Goal: Information Seeking & Learning: Learn about a topic

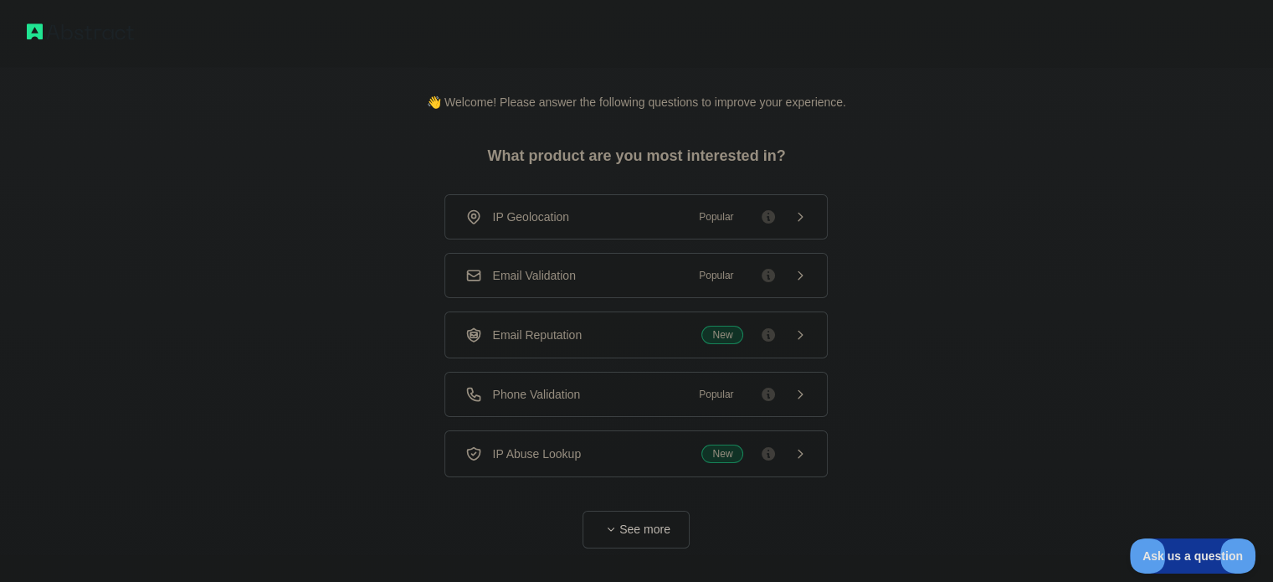
click at [981, 207] on div "👋 Welcome! Please answer the following questions to improve your experience. Wh…" at bounding box center [636, 307] width 1273 height 615
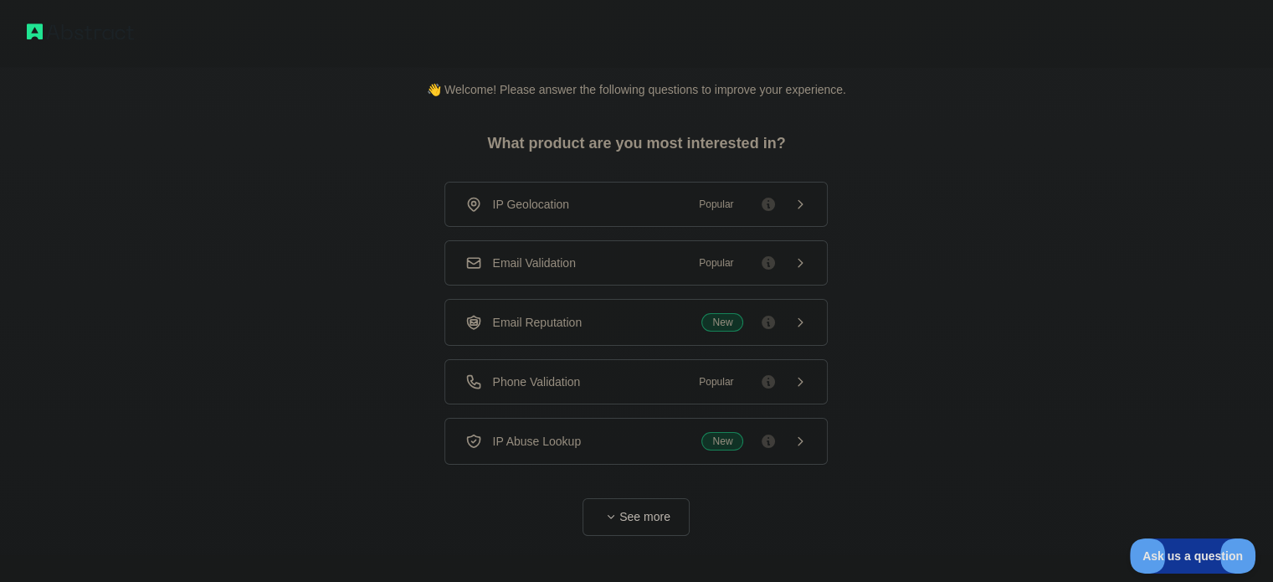
scroll to position [30, 0]
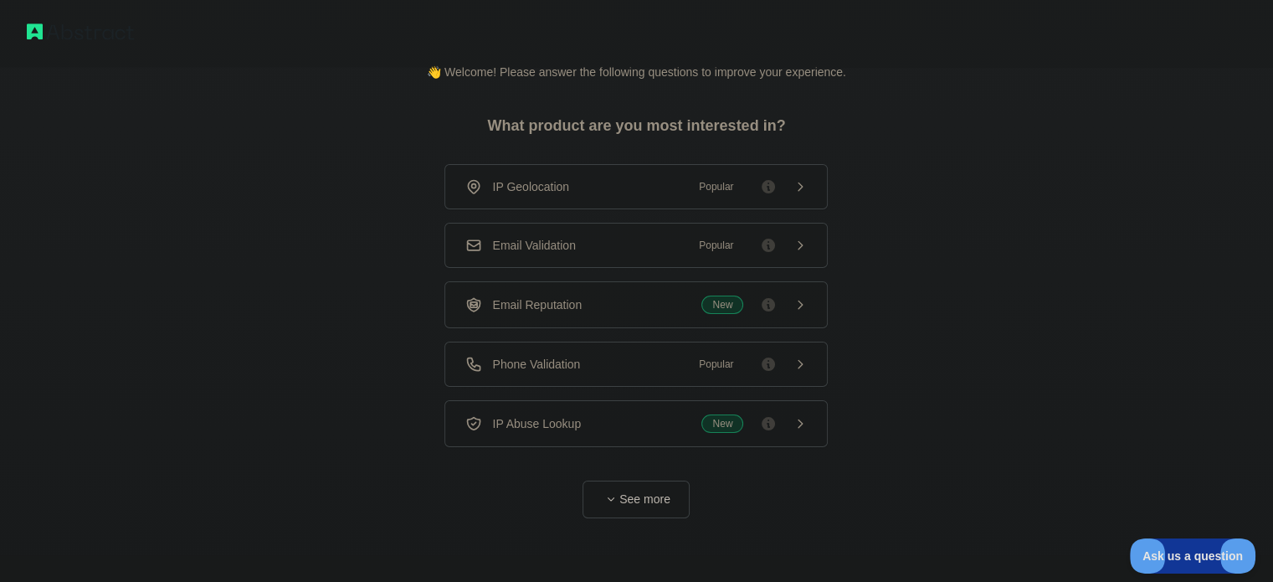
click at [670, 245] on div "Email Validation Popular" at bounding box center [635, 245] width 341 height 17
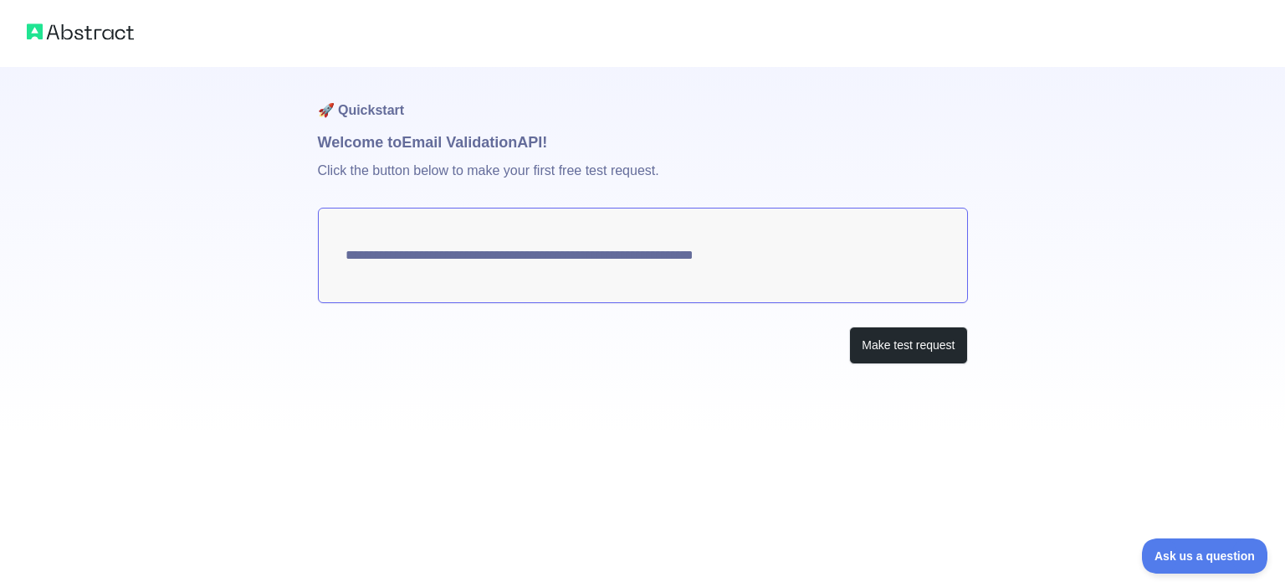
click at [860, 54] on div at bounding box center [642, 33] width 1285 height 67
click at [921, 341] on button "Make test request" at bounding box center [908, 345] width 118 height 38
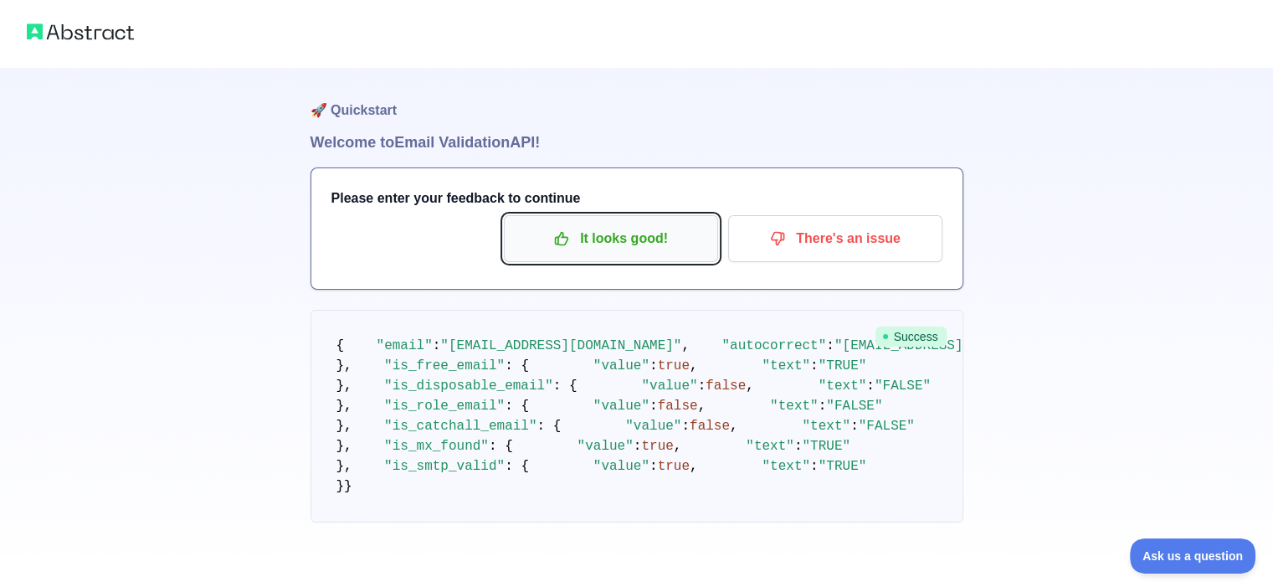
click at [680, 242] on p "It looks good!" at bounding box center [610, 238] width 189 height 28
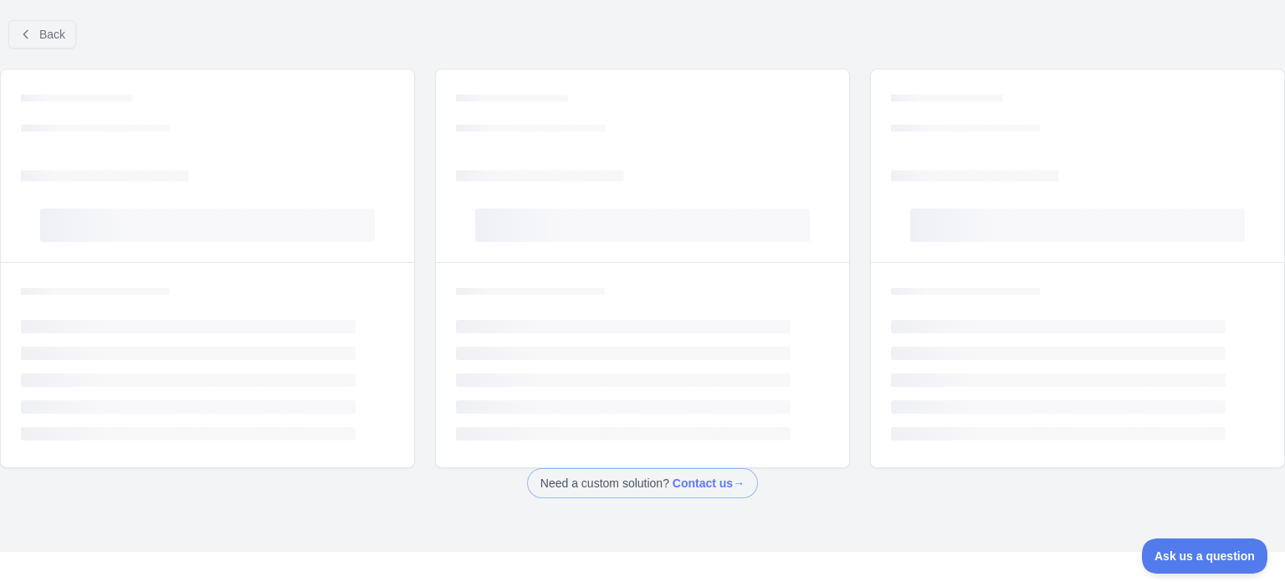
click at [691, 265] on div "Loading... Loading... Loading... Loading... Loading... Loading..." at bounding box center [642, 364] width 413 height 205
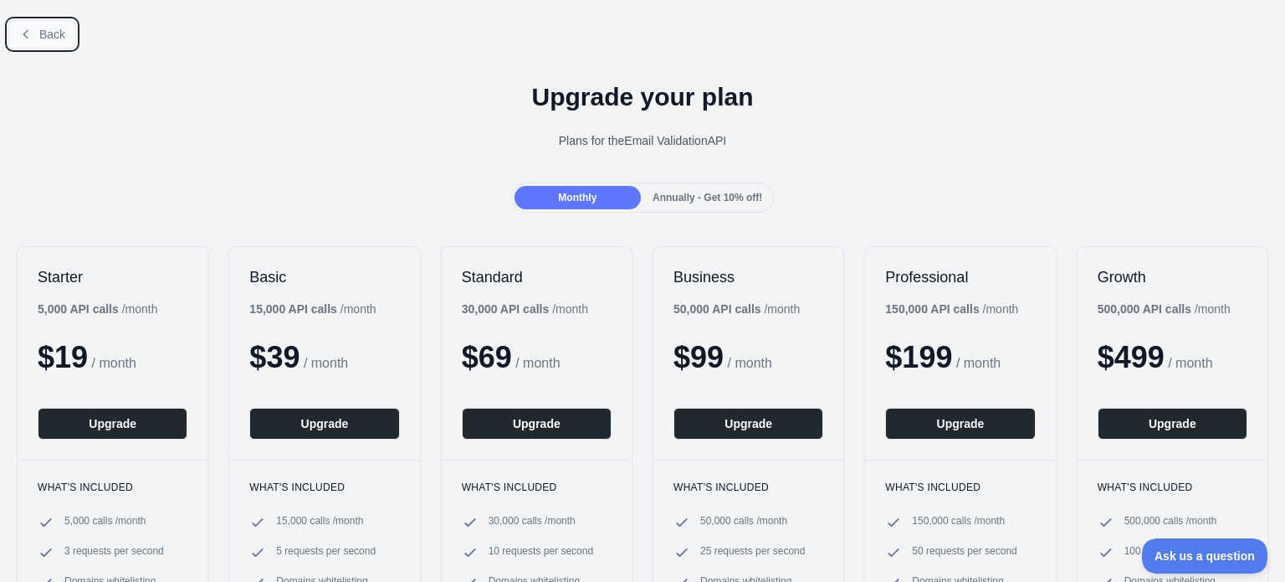
click at [34, 39] on button "Back" at bounding box center [42, 34] width 68 height 28
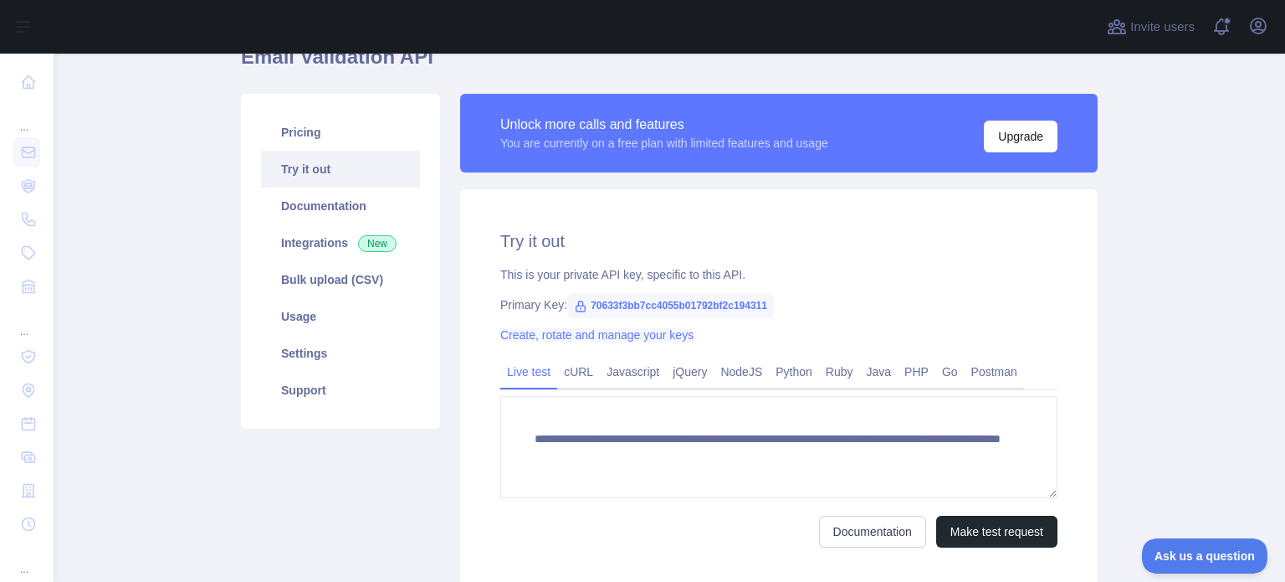
scroll to position [95, 0]
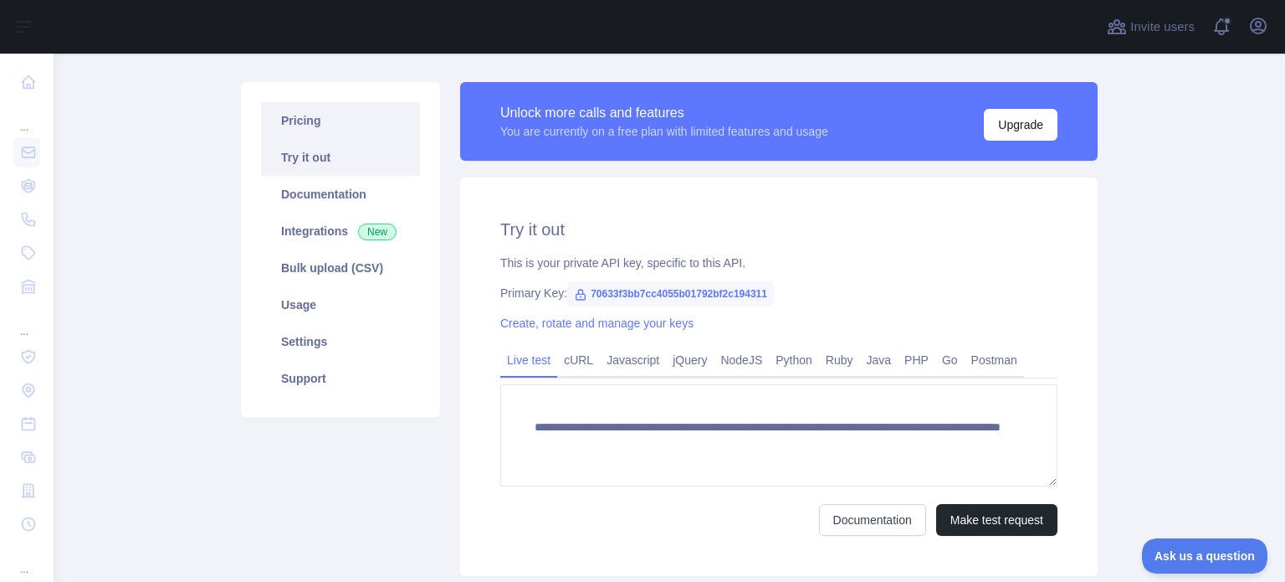
click at [310, 134] on link "Pricing" at bounding box center [340, 120] width 159 height 37
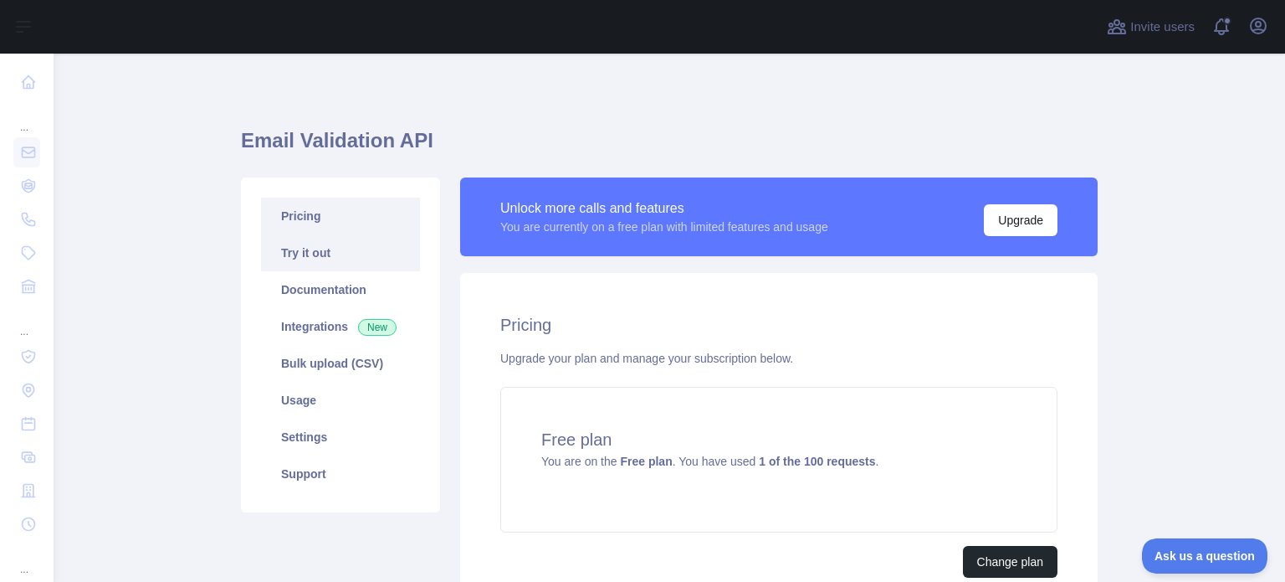
click at [376, 256] on link "Try it out" at bounding box center [340, 252] width 159 height 37
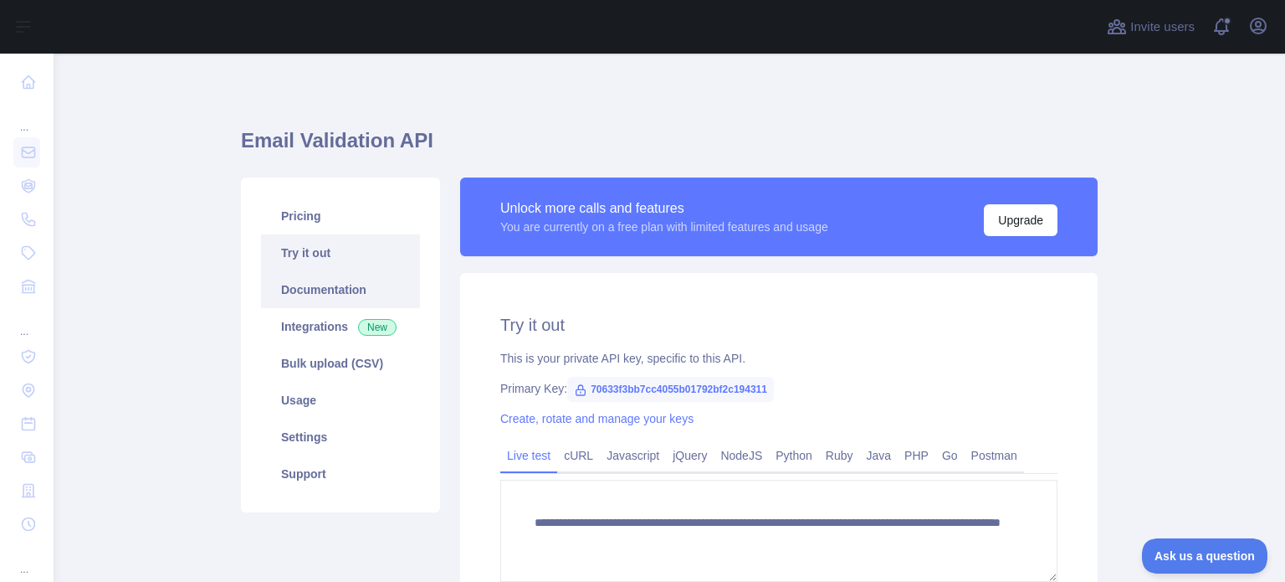
click at [376, 275] on link "Documentation" at bounding box center [340, 289] width 159 height 37
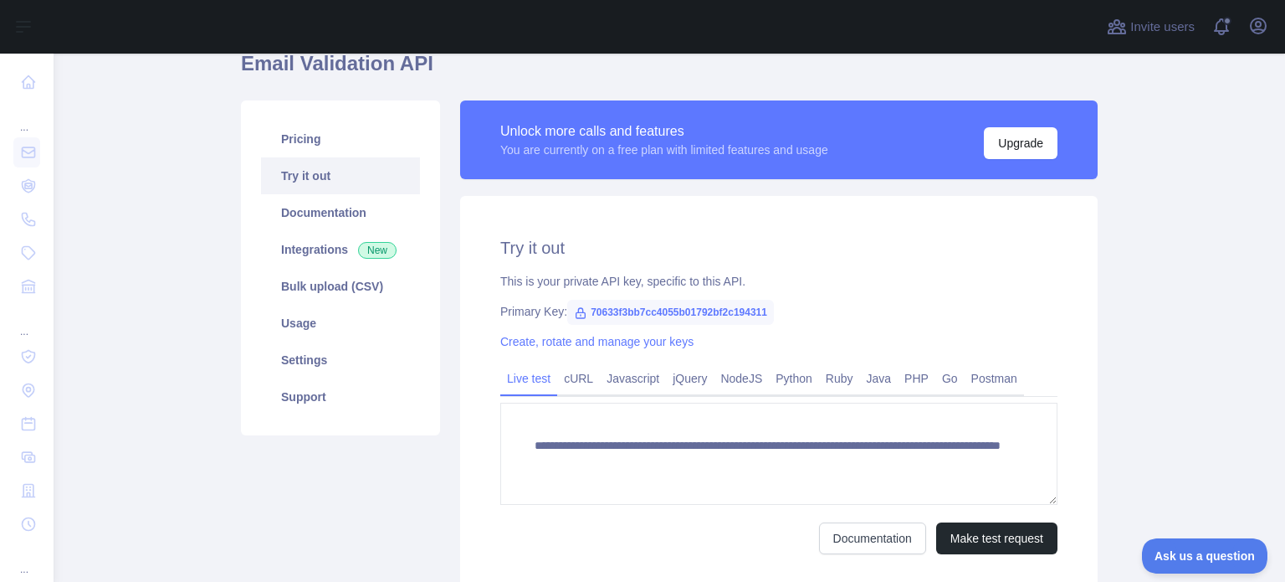
scroll to position [74, 0]
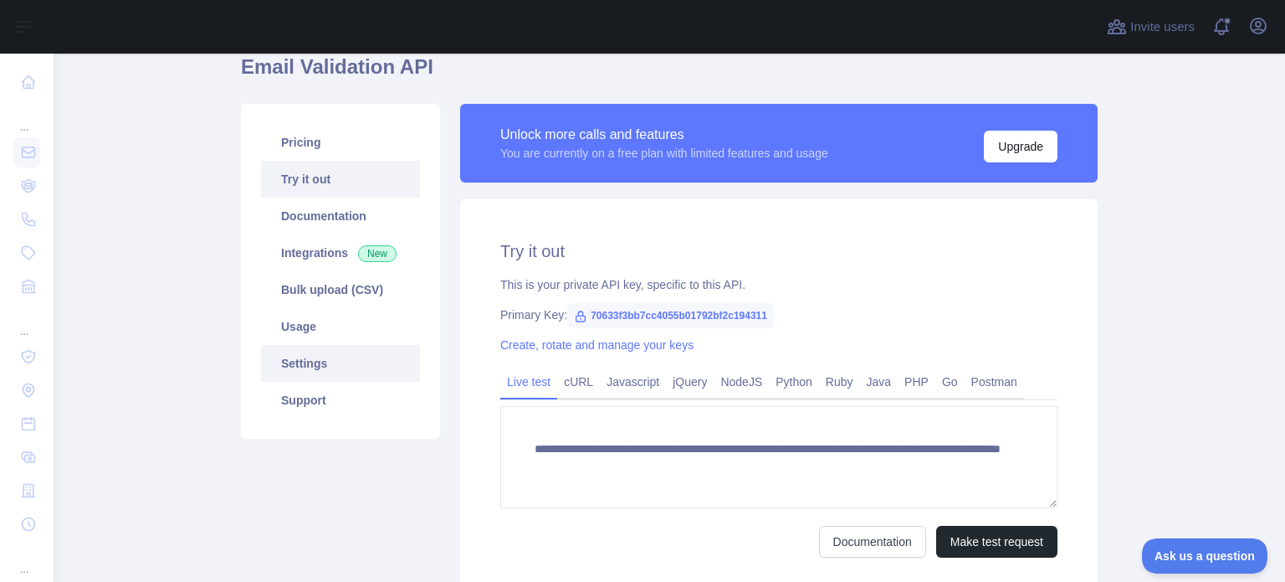
click at [331, 364] on link "Settings" at bounding box center [340, 363] width 159 height 37
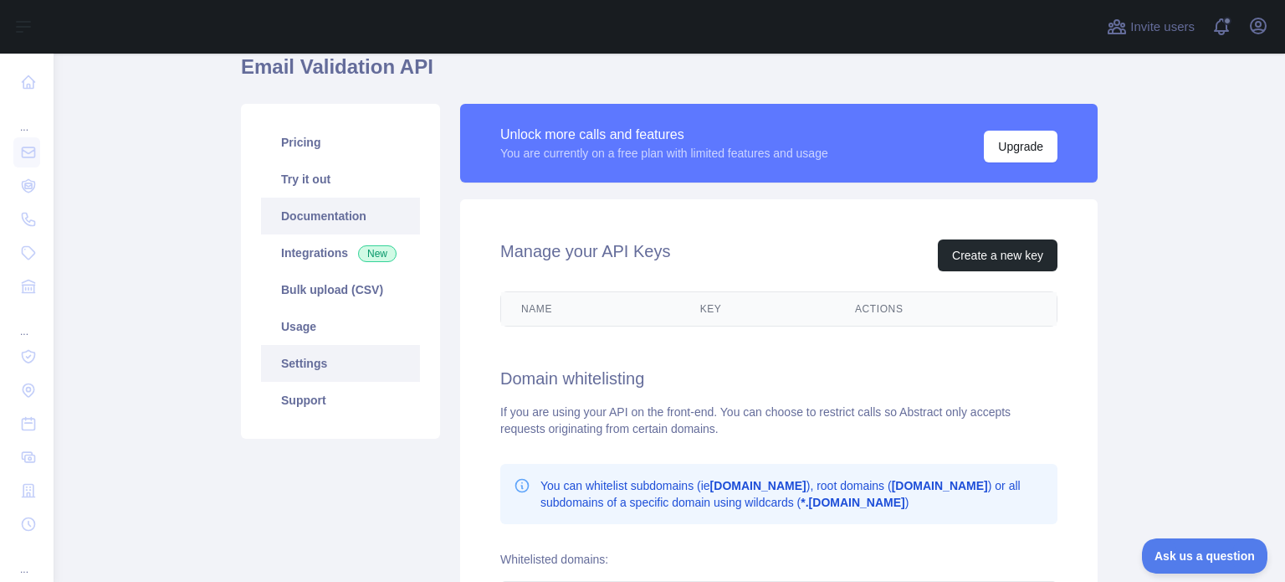
click at [332, 213] on link "Documentation" at bounding box center [340, 216] width 159 height 37
click at [351, 174] on link "Try it out" at bounding box center [340, 179] width 159 height 37
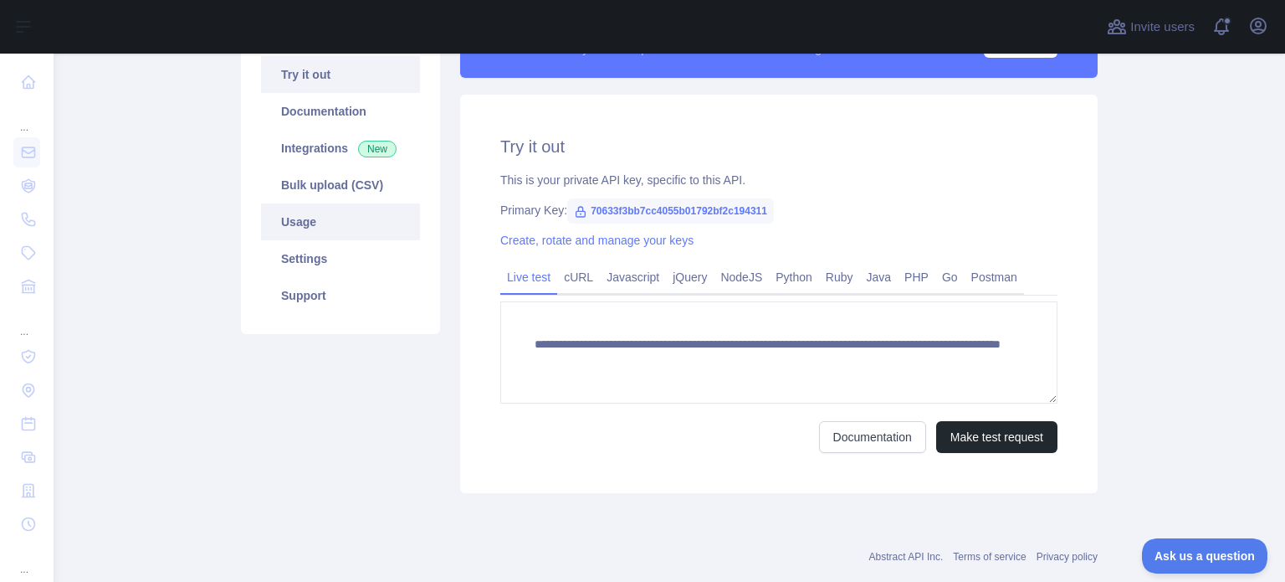
click at [357, 221] on link "Usage" at bounding box center [340, 221] width 159 height 37
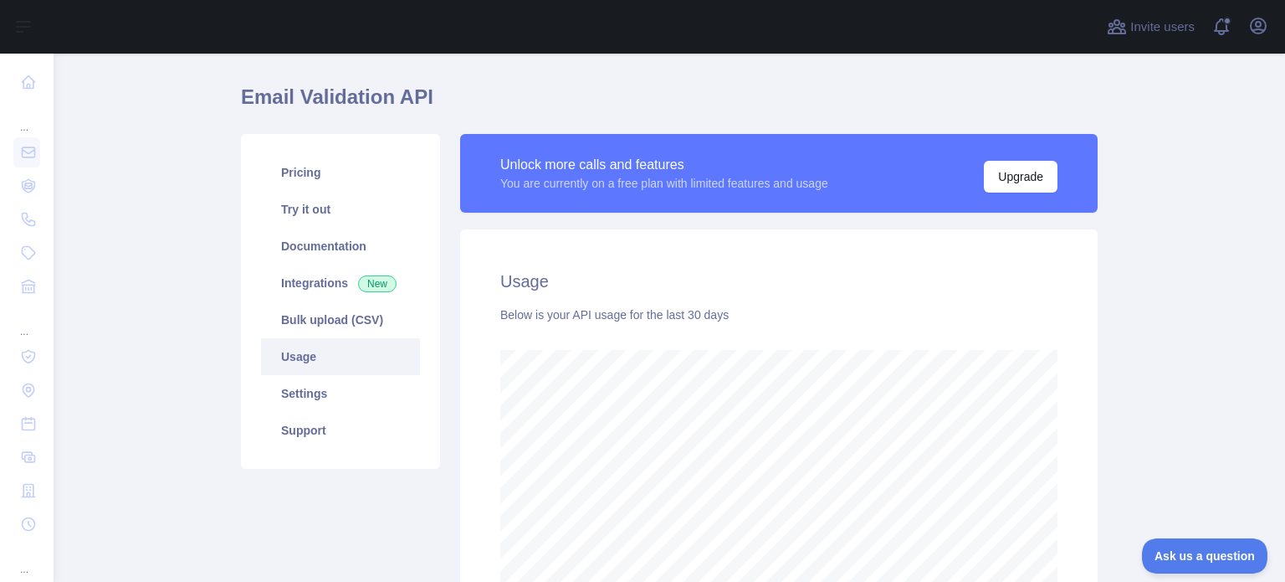
scroll to position [99, 0]
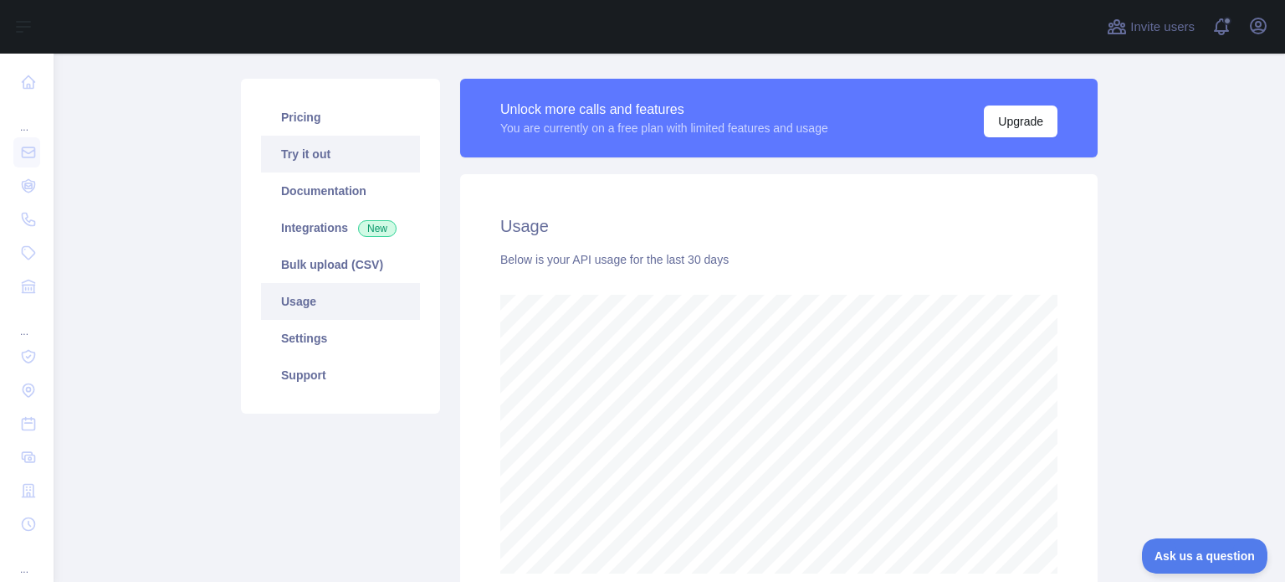
click at [331, 156] on link "Try it out" at bounding box center [340, 154] width 159 height 37
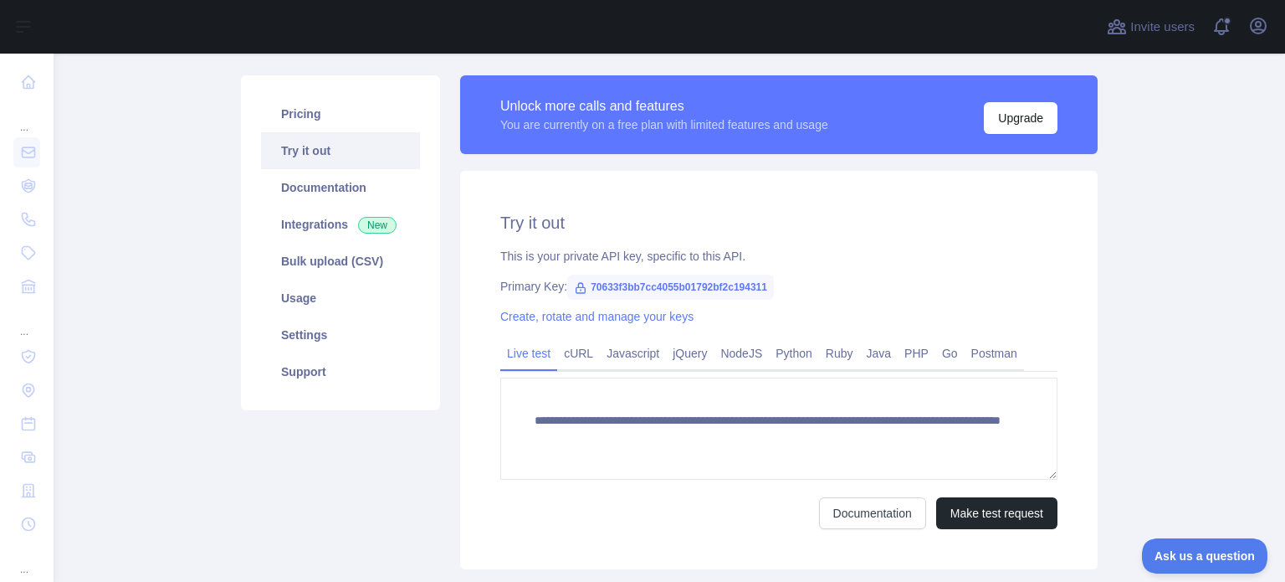
scroll to position [97, 0]
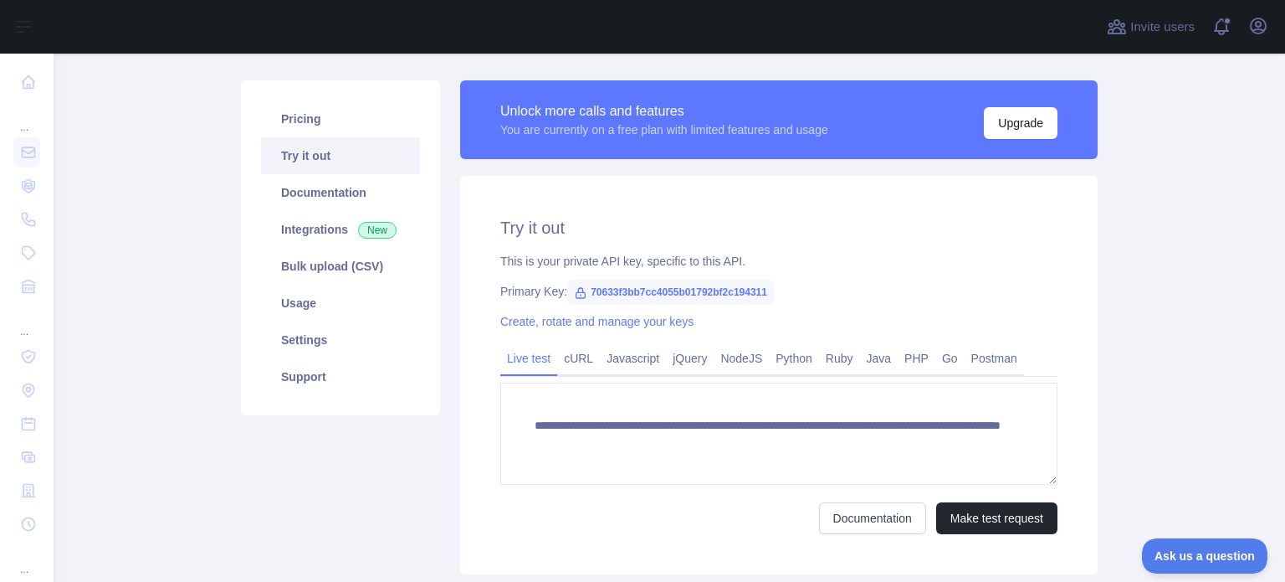
click at [615, 288] on span "70633f3bb7cc4055b01792bf2c194311" at bounding box center [670, 292] width 207 height 25
copy span "70633f3bb7cc4055b01792bf2c194311"
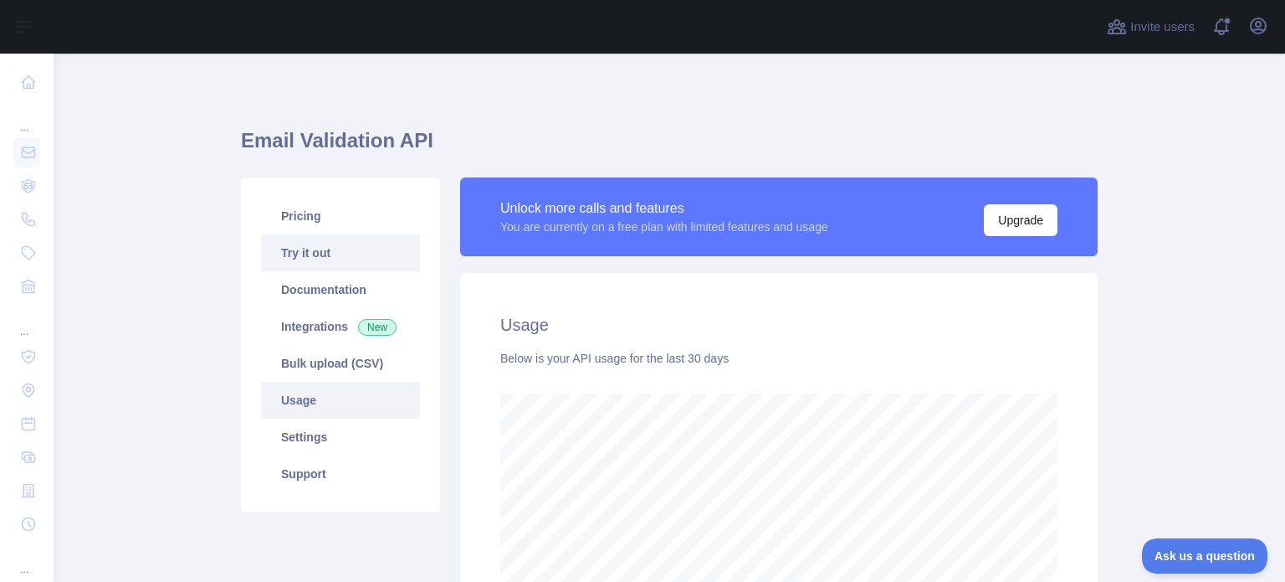
click at [351, 238] on link "Try it out" at bounding box center [340, 252] width 159 height 37
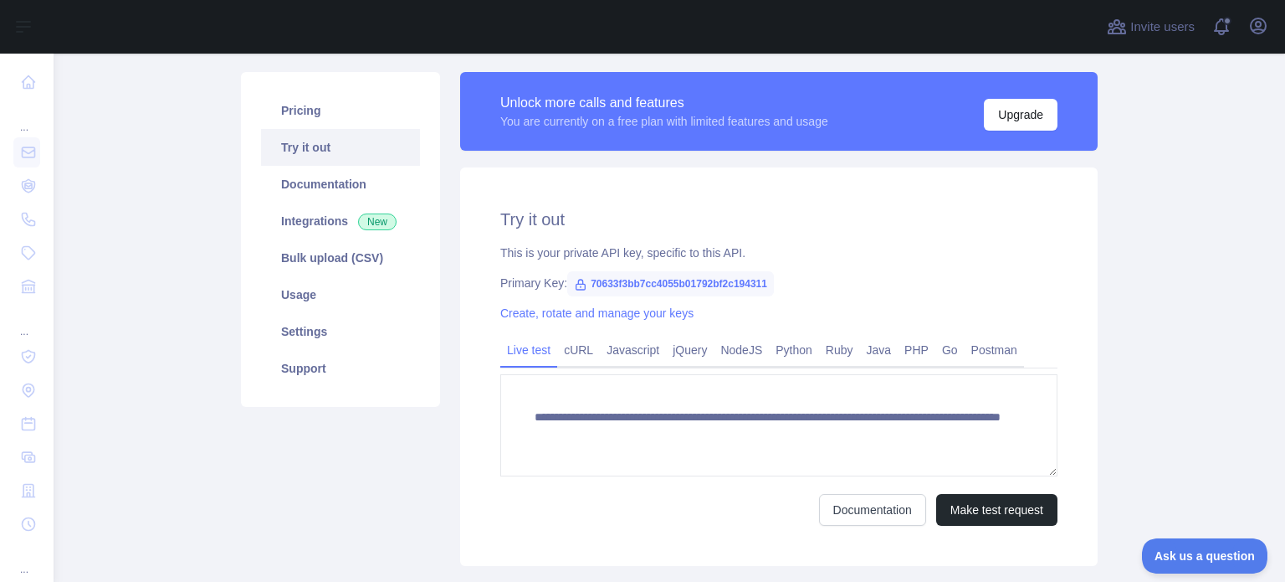
scroll to position [106, 0]
click at [351, 104] on link "Pricing" at bounding box center [340, 109] width 159 height 37
